Goal: Find specific page/section: Find specific page/section

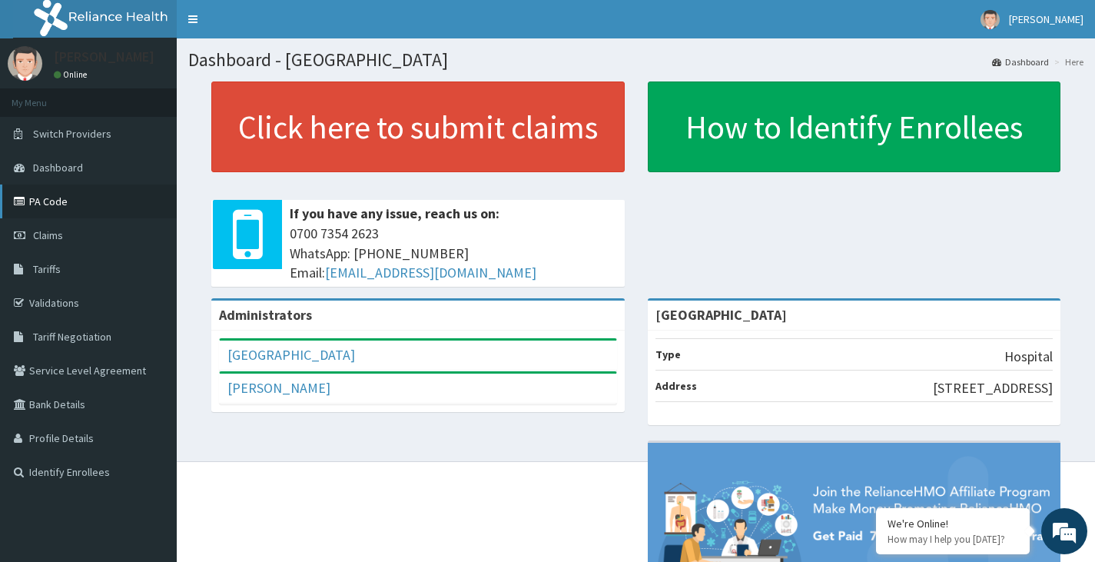
click at [84, 204] on link "PA Code" at bounding box center [88, 201] width 177 height 34
click at [62, 201] on link "PA Code" at bounding box center [88, 201] width 177 height 34
